Goal: Information Seeking & Learning: Learn about a topic

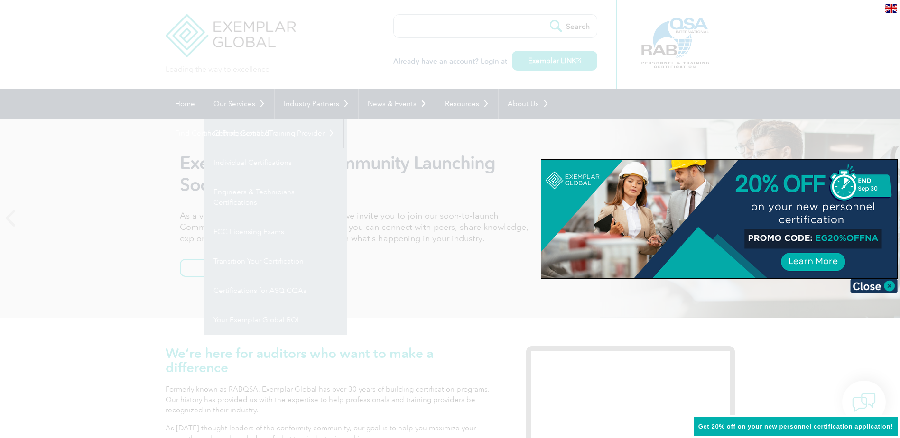
click at [232, 106] on div at bounding box center [450, 219] width 900 height 438
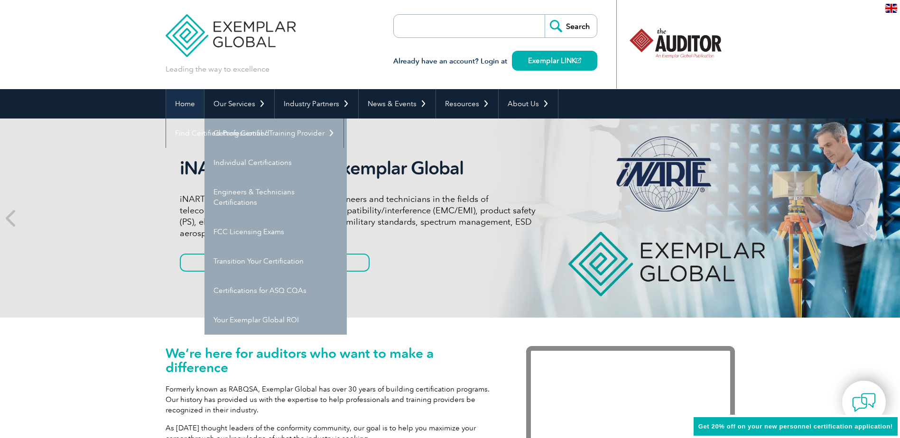
click at [185, 101] on link "Home" at bounding box center [185, 103] width 38 height 29
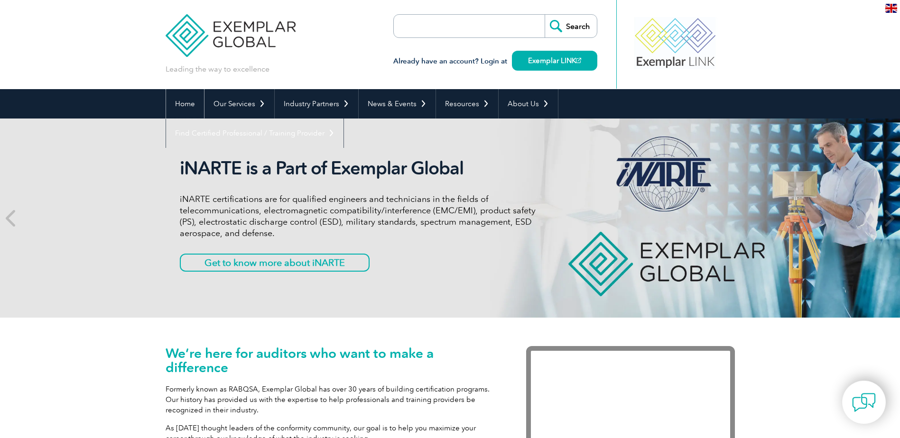
click at [185, 101] on link "Home" at bounding box center [185, 103] width 38 height 29
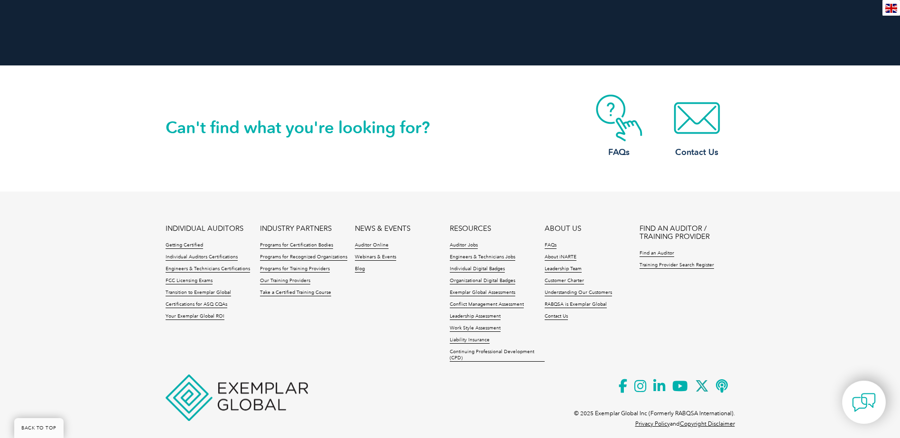
scroll to position [2166, 0]
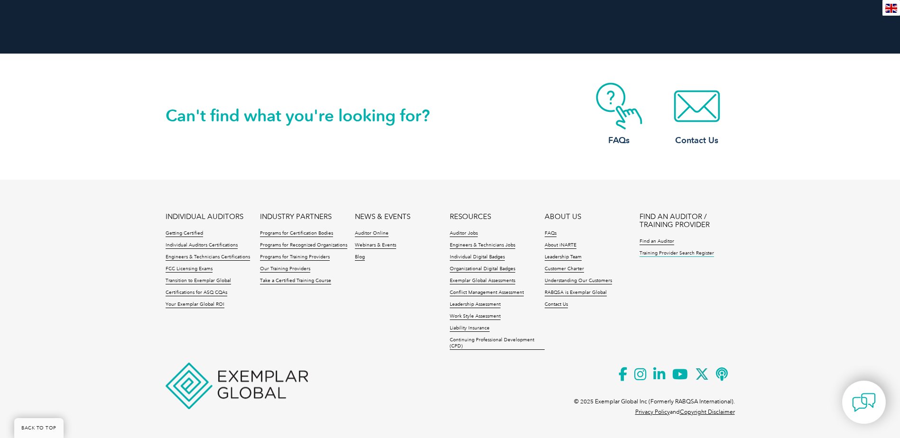
click at [668, 254] on link "Training Provider Search Register" at bounding box center [677, 254] width 75 height 7
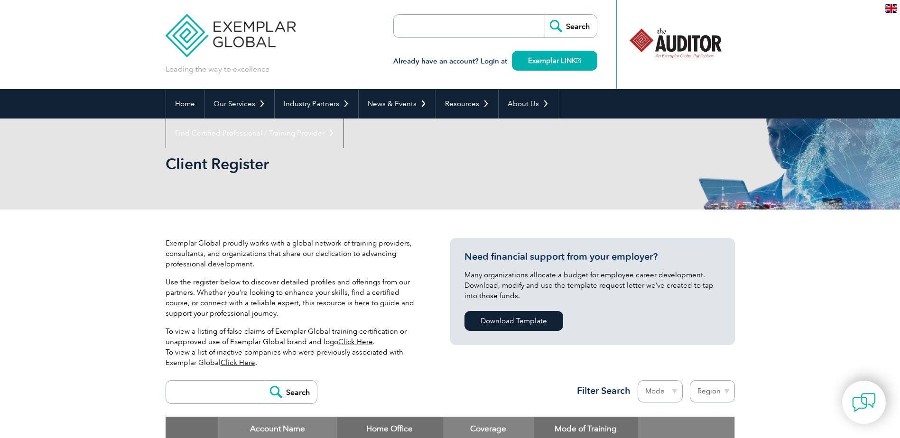
click at [405, 28] on input "search" at bounding box center [449, 26] width 100 height 23
type input "MDSAP"
click at [574, 27] on input "Search" at bounding box center [571, 26] width 52 height 23
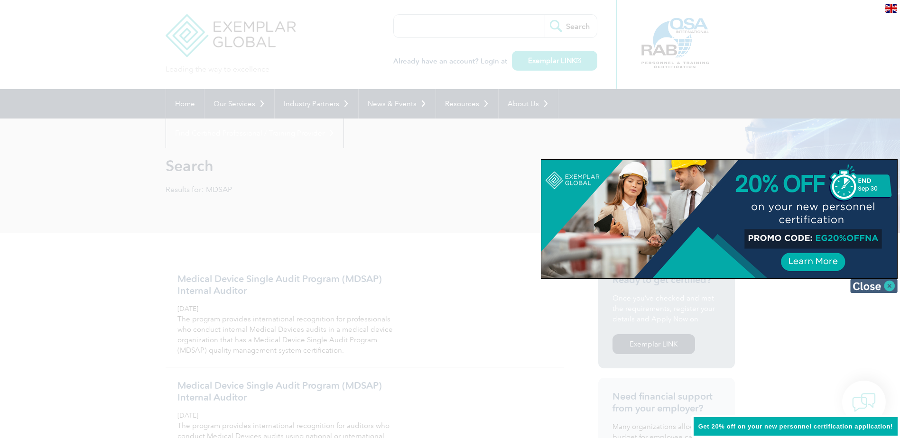
click at [886, 288] on img at bounding box center [873, 286] width 47 height 14
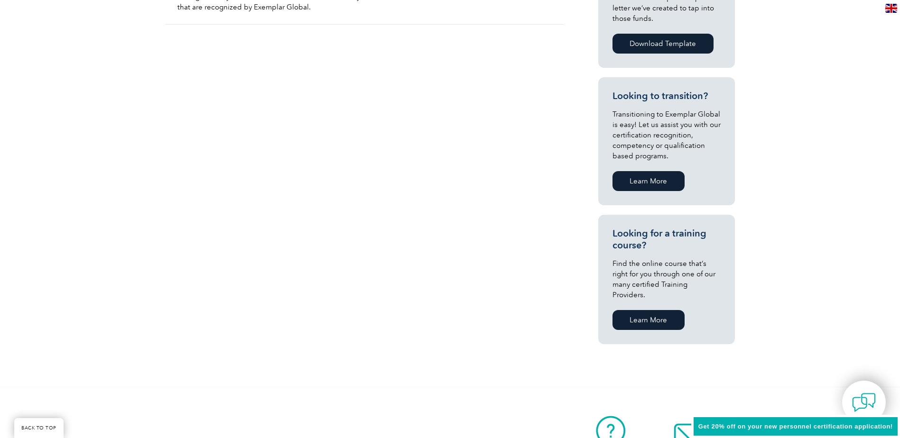
scroll to position [453, 0]
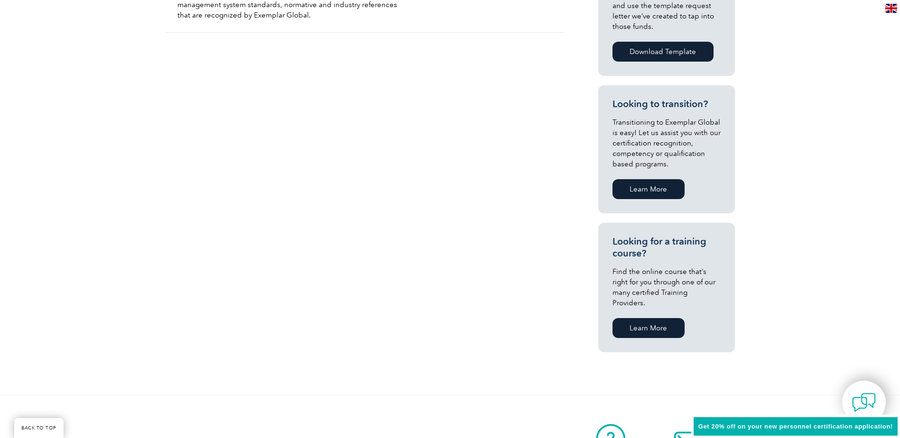
click at [643, 321] on link "Learn More" at bounding box center [649, 328] width 72 height 20
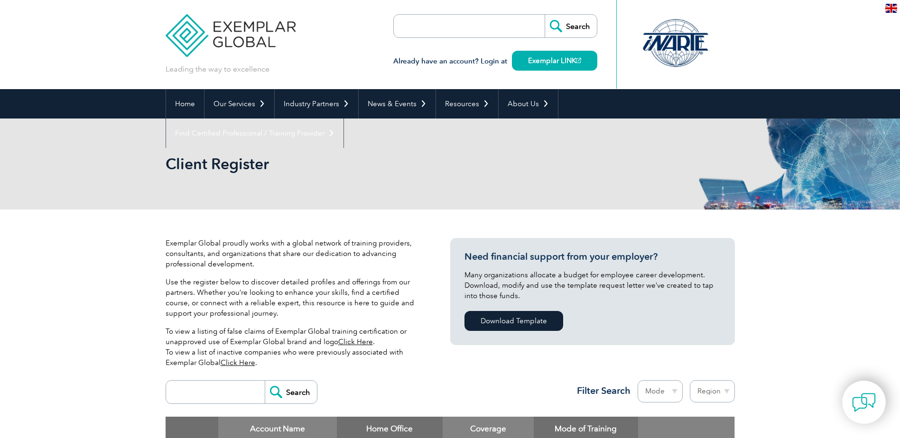
click at [175, 393] on input "search" at bounding box center [218, 392] width 94 height 23
type input "MDSAP"
click at [278, 381] on input "Search" at bounding box center [291, 392] width 52 height 23
